Goal: Find specific page/section: Find specific page/section

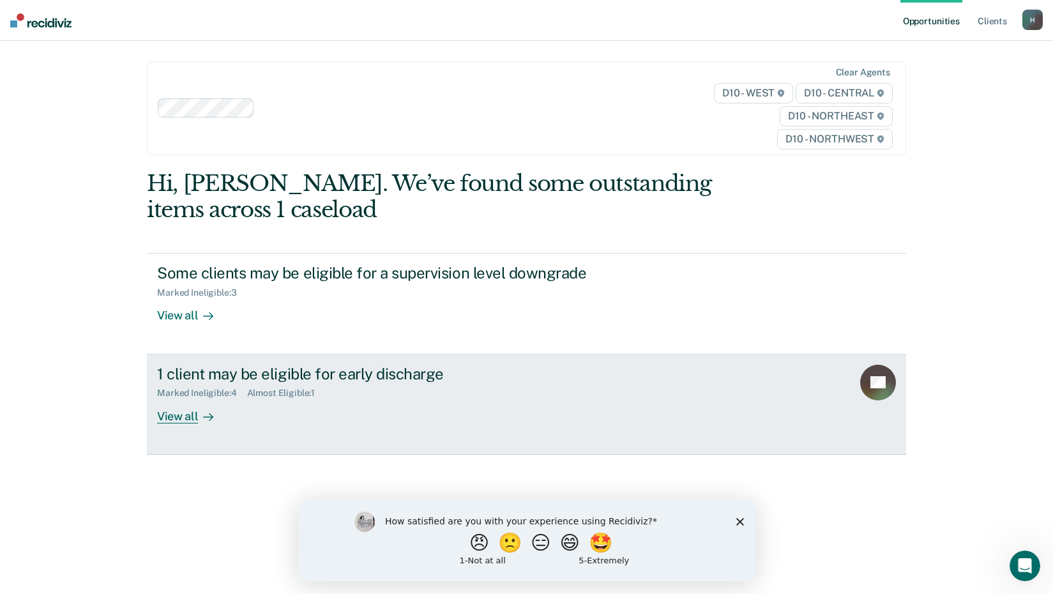
click at [182, 415] on div "View all" at bounding box center [193, 411] width 72 height 25
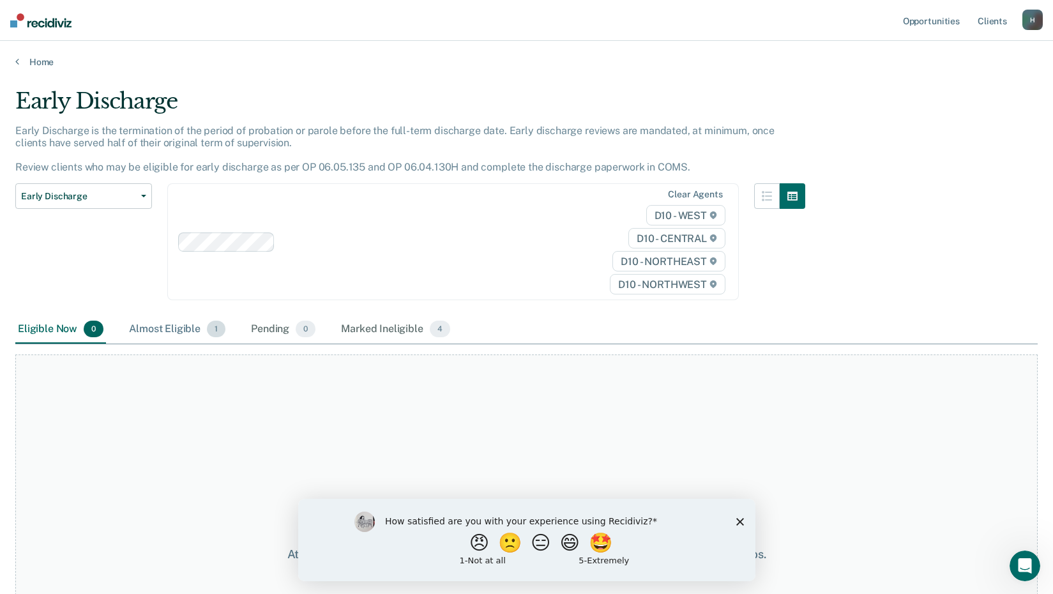
click at [184, 326] on div "Almost Eligible 1" at bounding box center [177, 330] width 102 height 28
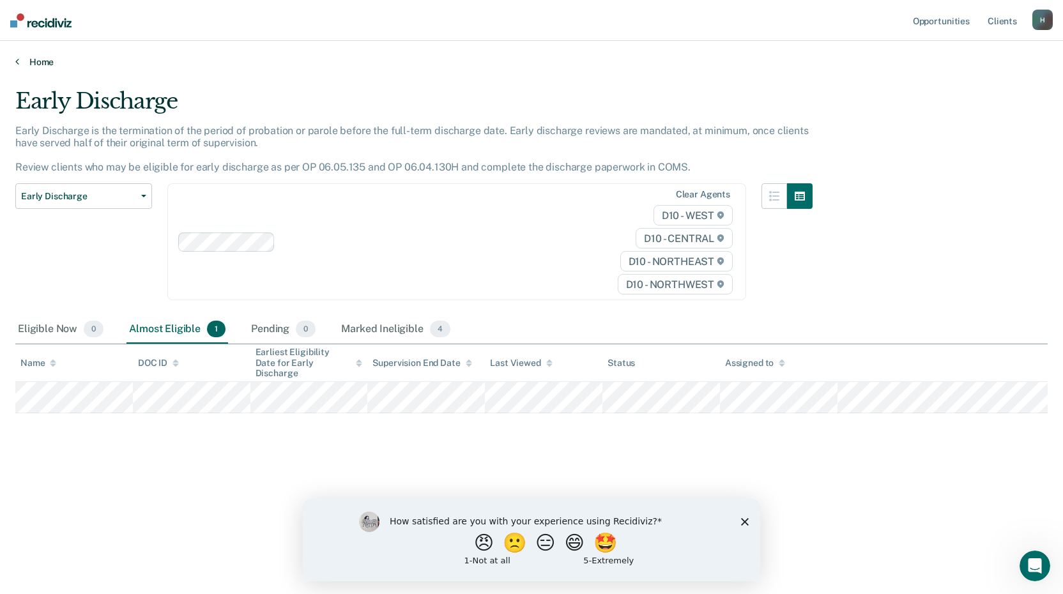
click at [24, 60] on link "Home" at bounding box center [531, 61] width 1032 height 11
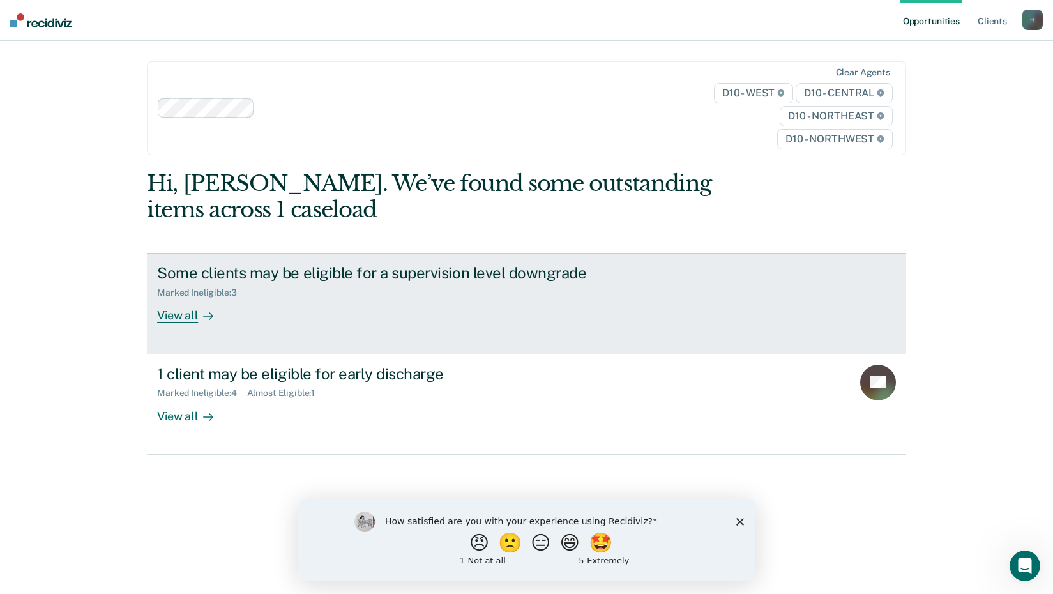
click at [191, 311] on div "View all" at bounding box center [193, 310] width 72 height 25
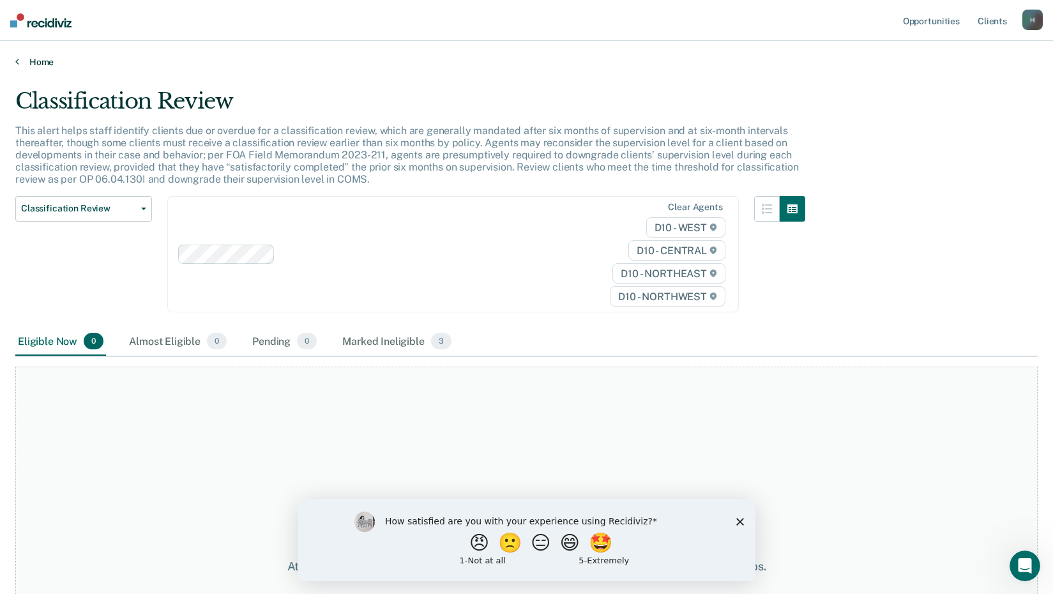
click at [34, 61] on link "Home" at bounding box center [526, 61] width 1023 height 11
